Goal: Task Accomplishment & Management: Use online tool/utility

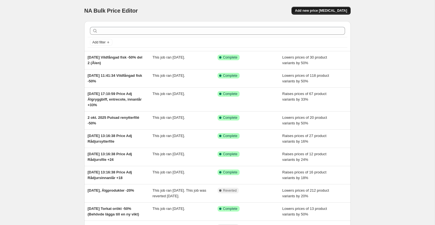
click at [335, 11] on span "Add new price change job" at bounding box center [321, 10] width 52 height 4
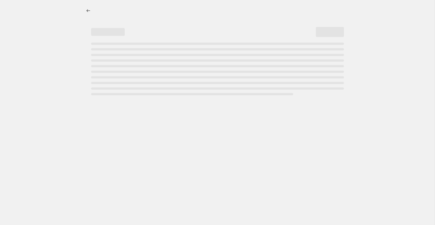
select select "percentage"
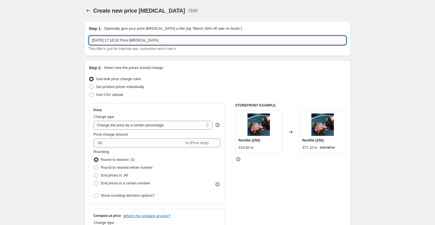
drag, startPoint x: 131, startPoint y: 41, endPoint x: 194, endPoint y: 41, distance: 62.7
click at [194, 41] on input "10 Oct 2025, 17:18:32 Price change job" at bounding box center [217, 40] width 257 height 9
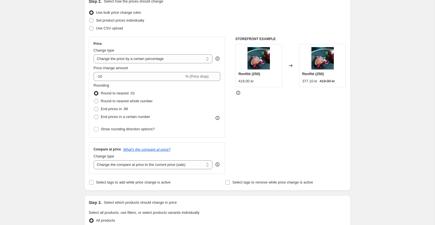
scroll to position [70, 0]
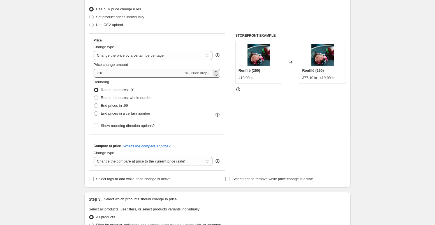
type input "10 Oct 2025, 17:18:32 Torkat lättrökt 50%"
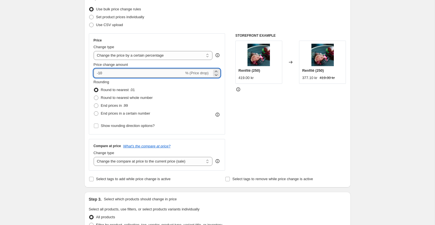
click at [113, 73] on input "-10" at bounding box center [139, 73] width 90 height 9
type input "-1"
type input "-50"
click at [226, 89] on div "Price Change type Change the price to a certain amount Change the price by a ce…" at bounding box center [217, 101] width 257 height 137
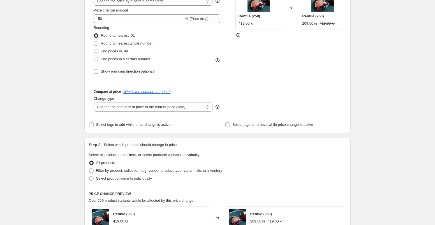
scroll to position [127, 0]
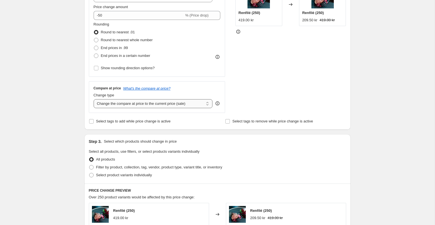
click at [158, 106] on select "Change the compare at price to the current price (sale) Change the compare at p…" at bounding box center [153, 103] width 119 height 9
click at [94, 99] on select "Change the compare at price to the current price (sale) Change the compare at p…" at bounding box center [153, 103] width 119 height 9
click at [91, 121] on input "Select tags to add while price change is active" at bounding box center [91, 121] width 4 height 4
checkbox input "true"
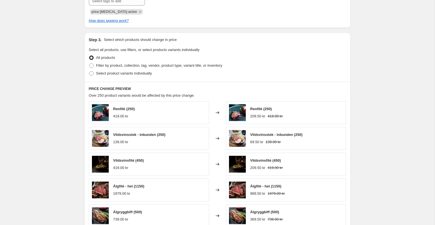
scroll to position [273, 0]
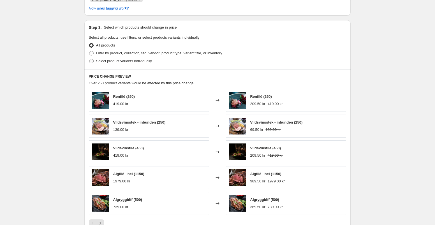
click at [91, 61] on span at bounding box center [91, 61] width 4 height 4
click at [89, 59] on input "Select product variants individually" at bounding box center [89, 59] width 0 height 0
radio input "true"
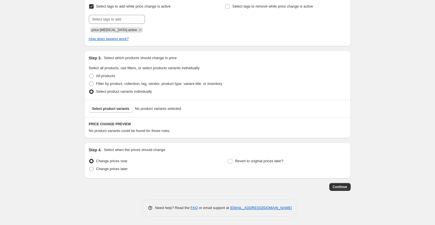
scroll to position [242, 0]
click at [108, 109] on span "Select product variants" at bounding box center [110, 108] width 37 height 4
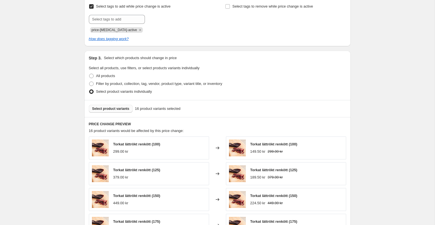
scroll to position [383, 0]
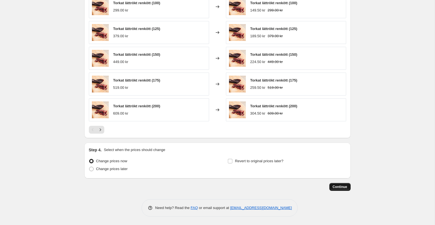
click at [338, 186] on span "Continue" at bounding box center [340, 187] width 15 height 4
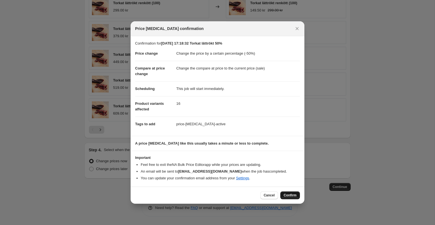
click at [283, 197] on span "Confirm" at bounding box center [289, 195] width 13 height 4
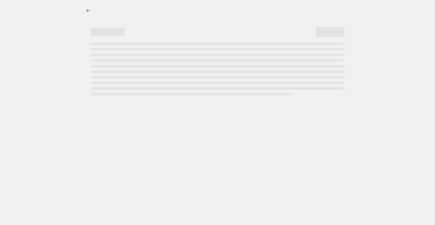
select select "percentage"
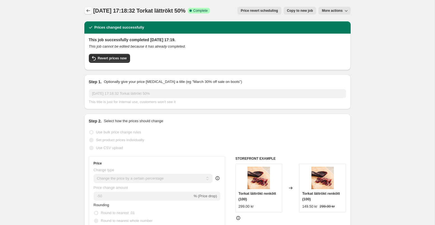
click at [88, 12] on icon "Price change jobs" at bounding box center [88, 11] width 6 height 6
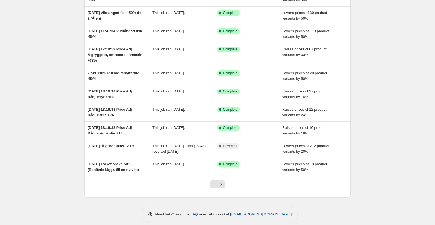
scroll to position [80, 0]
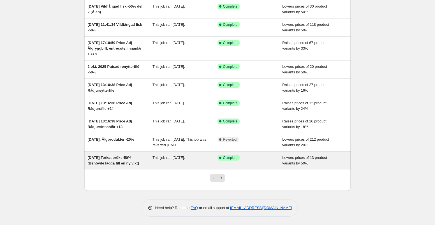
click at [162, 155] on span "This job ran on 25 September 2025." at bounding box center [168, 157] width 32 height 4
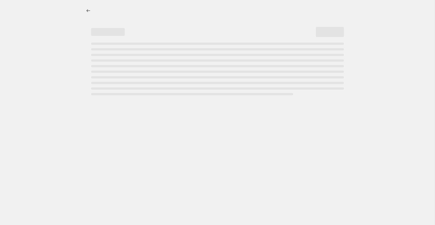
select select "percentage"
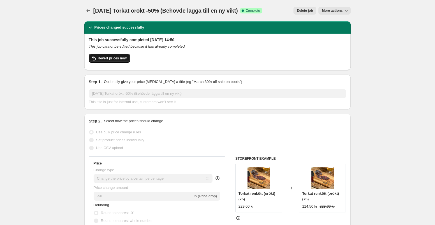
click at [112, 59] on span "Revert prices now" at bounding box center [112, 58] width 29 height 4
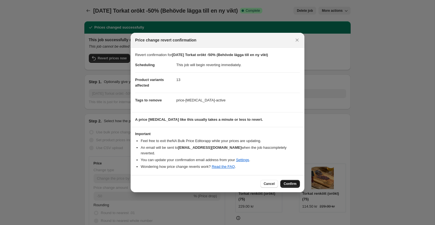
click at [287, 182] on span "Confirm" at bounding box center [289, 184] width 13 height 4
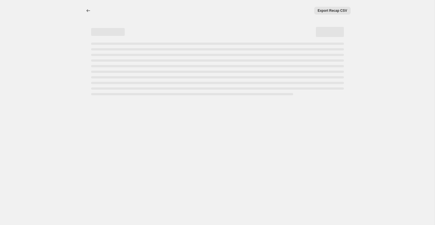
select select "percentage"
